Goal: Find specific page/section: Find specific page/section

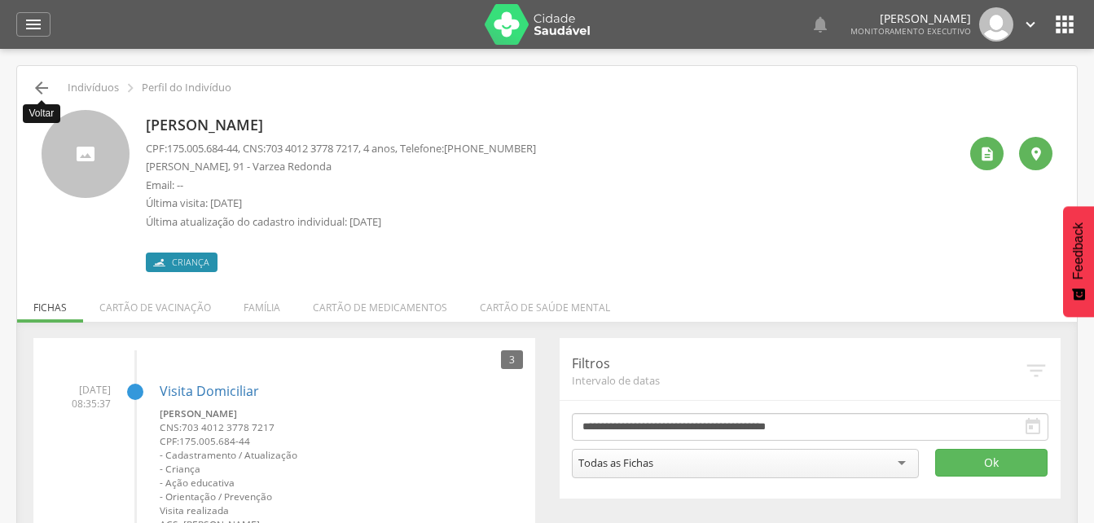
click at [38, 83] on icon "" at bounding box center [42, 88] width 20 height 20
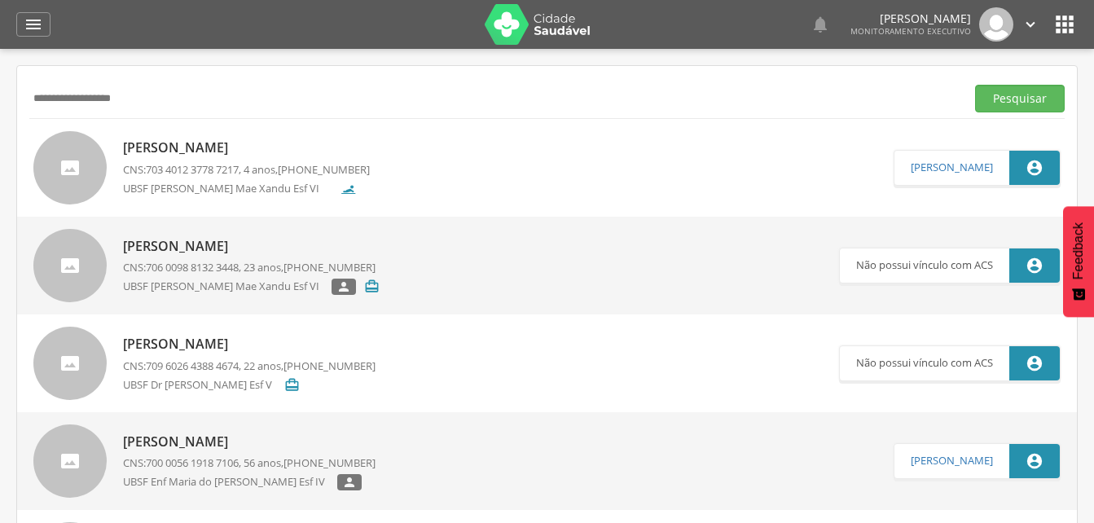
click at [141, 99] on input "**********" at bounding box center [493, 99] width 929 height 28
type input "*"
type input "**********"
drag, startPoint x: 1014, startPoint y: 98, endPoint x: 291, endPoint y: 323, distance: 757.7
click at [1014, 99] on button "Pesquisar" at bounding box center [1020, 99] width 90 height 28
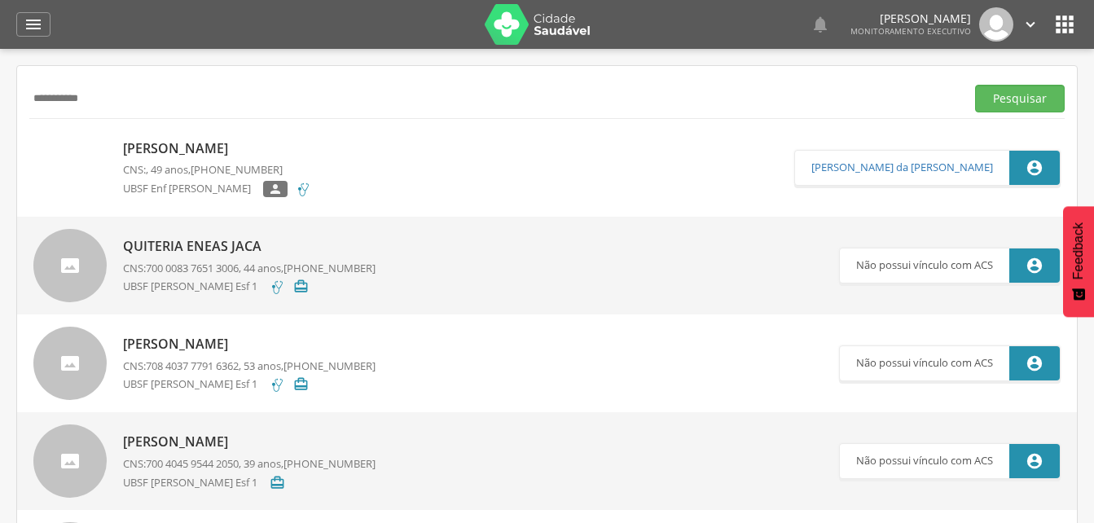
click at [206, 150] on p "[PERSON_NAME]" at bounding box center [217, 148] width 188 height 19
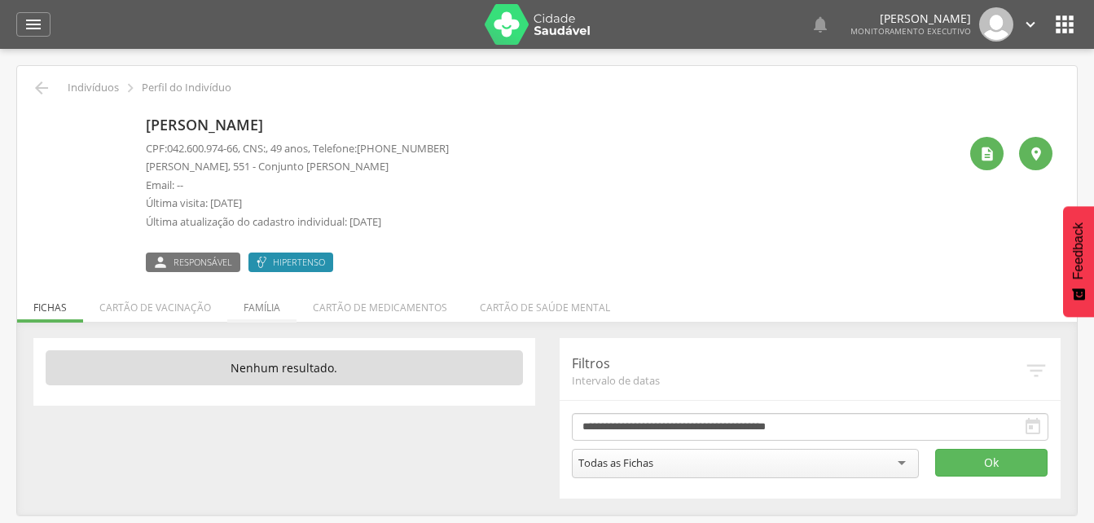
click at [258, 305] on li "Família" at bounding box center [261, 303] width 69 height 38
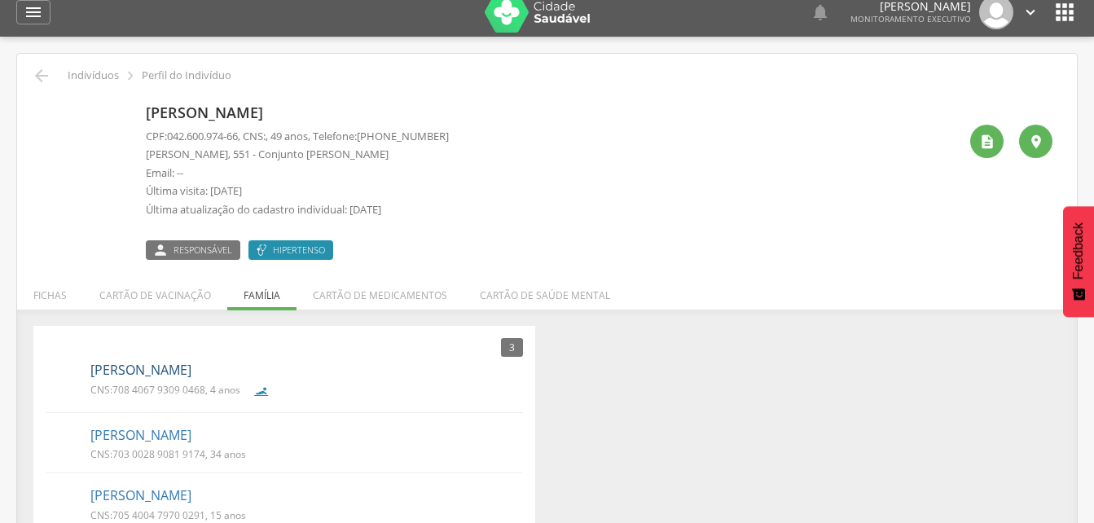
scroll to position [49, 0]
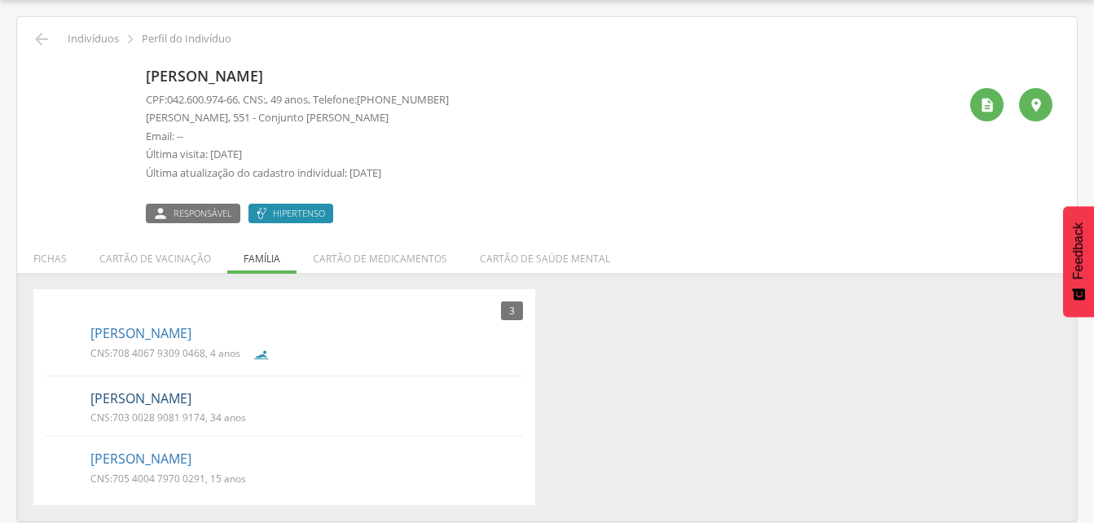
click at [179, 401] on link "[PERSON_NAME]" at bounding box center [140, 398] width 101 height 19
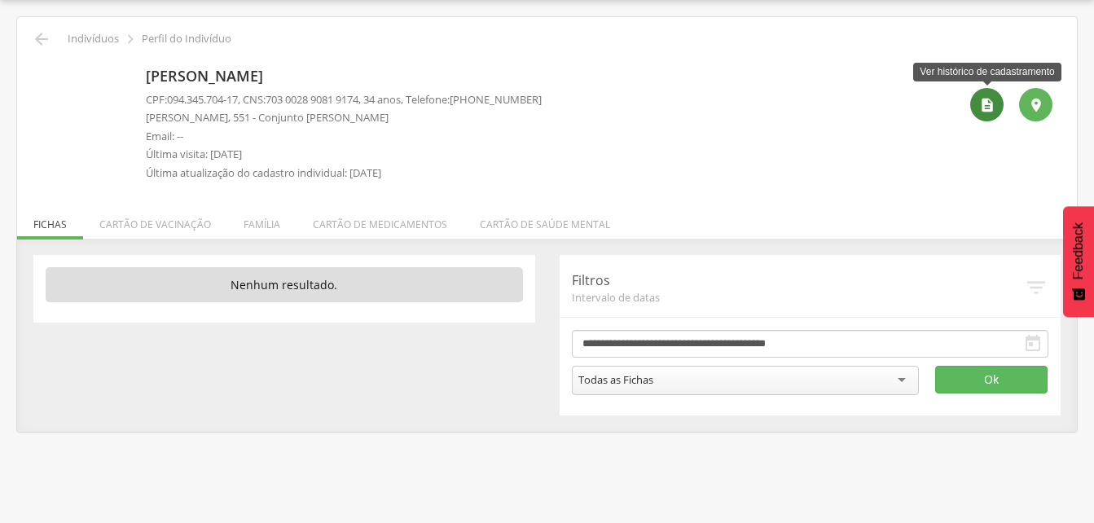
click at [986, 106] on icon "" at bounding box center [987, 105] width 16 height 16
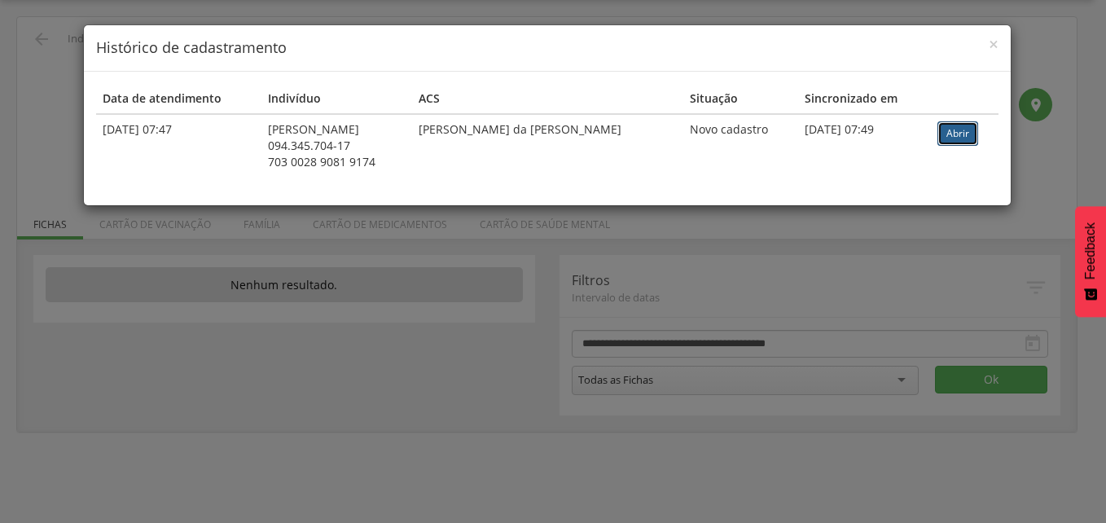
click at [955, 132] on link "Abrir" at bounding box center [958, 133] width 41 height 24
click at [998, 42] on span "×" at bounding box center [994, 44] width 10 height 23
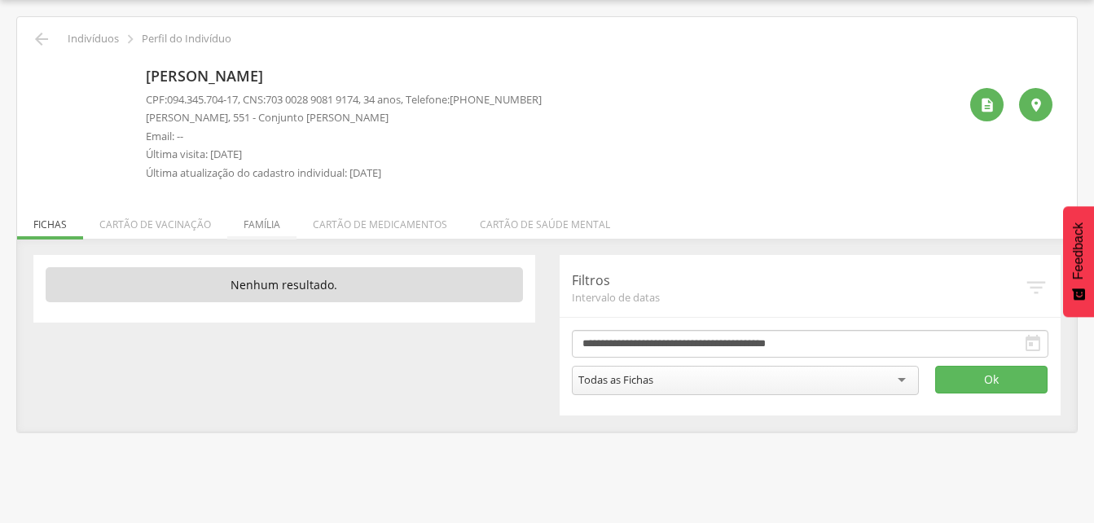
click at [269, 228] on li "Família" at bounding box center [261, 220] width 69 height 38
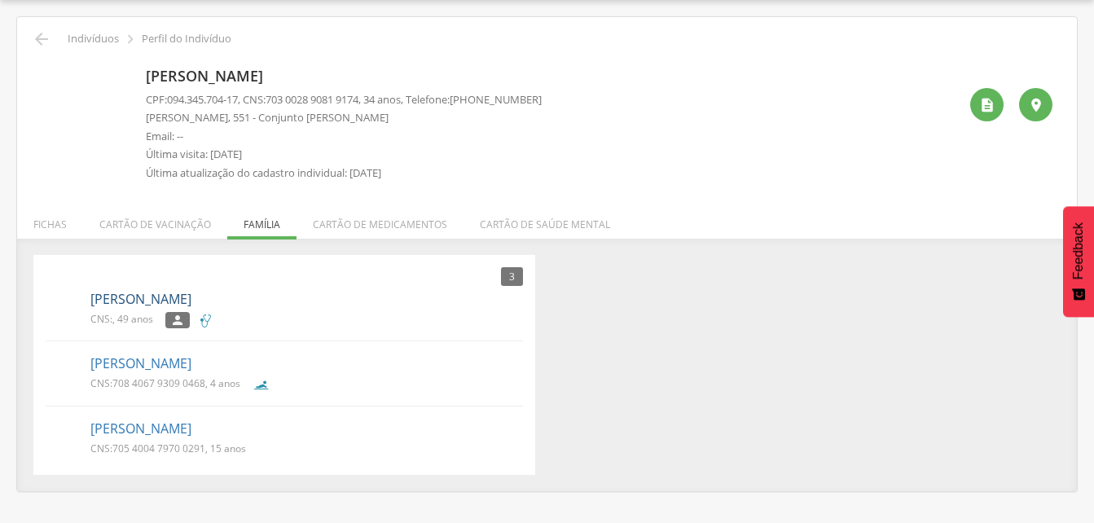
click at [144, 298] on link "[PERSON_NAME]" at bounding box center [140, 299] width 101 height 19
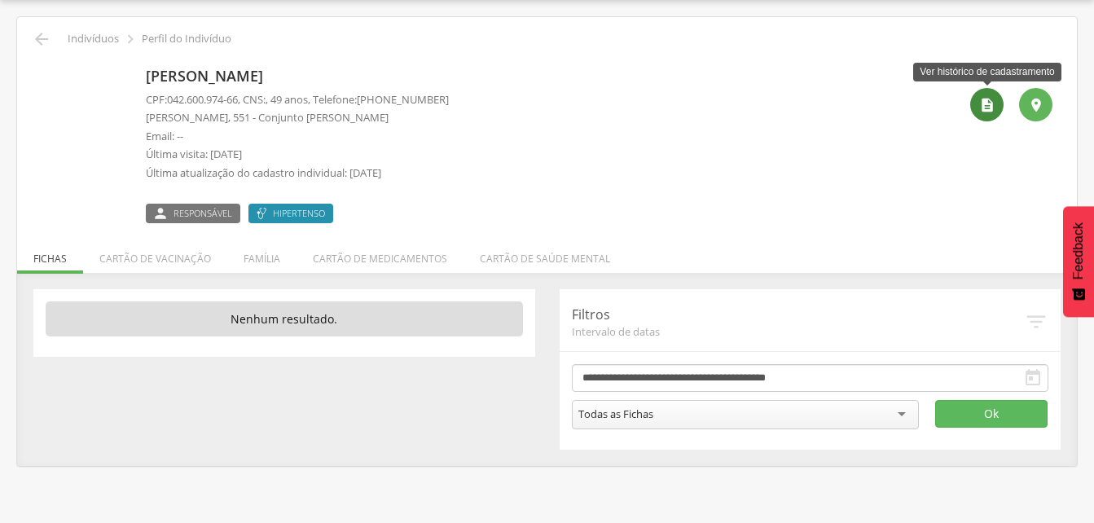
click at [982, 111] on icon "" at bounding box center [987, 105] width 16 height 16
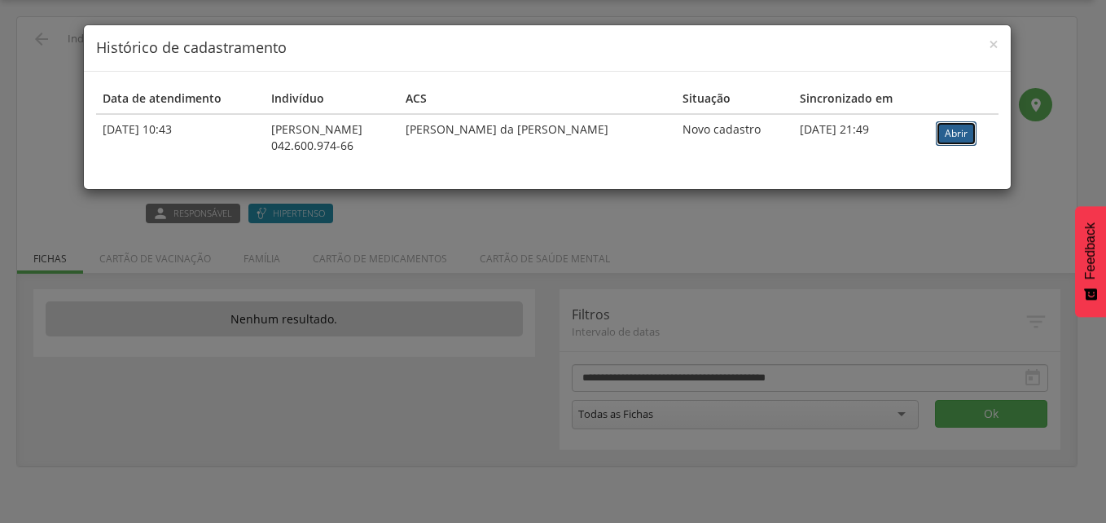
click at [949, 130] on link "Abrir" at bounding box center [956, 133] width 41 height 24
click at [995, 42] on span "×" at bounding box center [994, 44] width 10 height 23
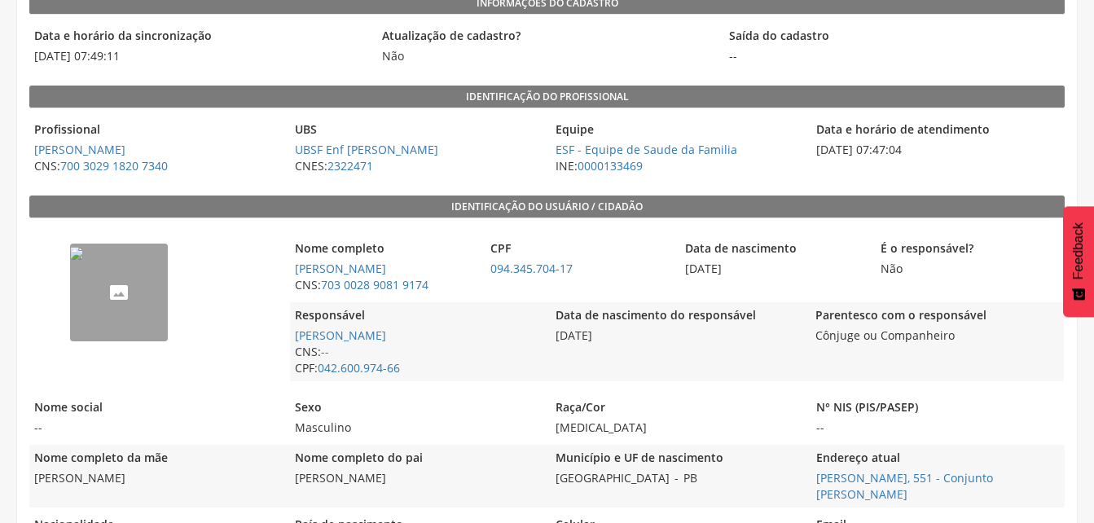
scroll to position [186, 0]
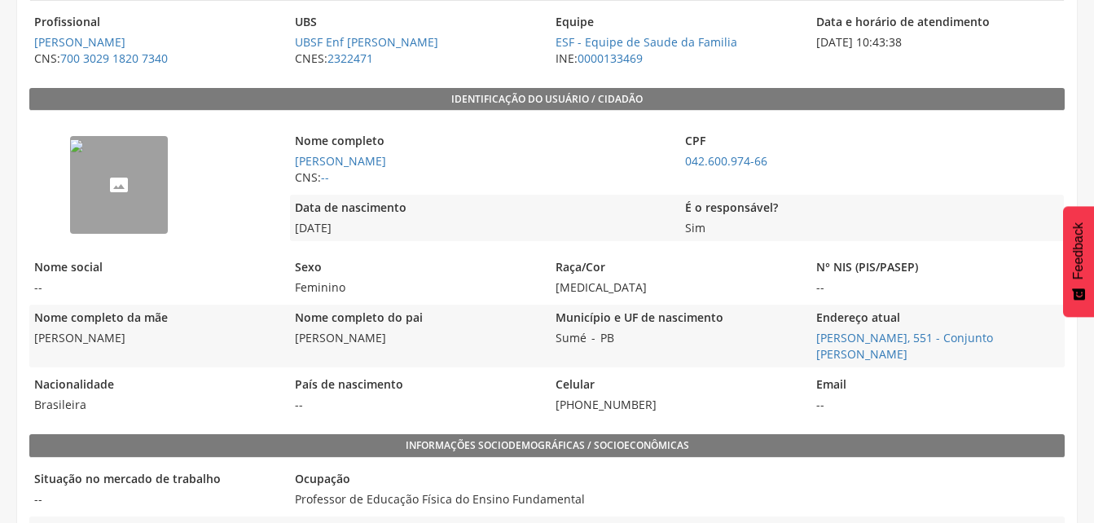
scroll to position [213, 0]
